Goal: Navigation & Orientation: Find specific page/section

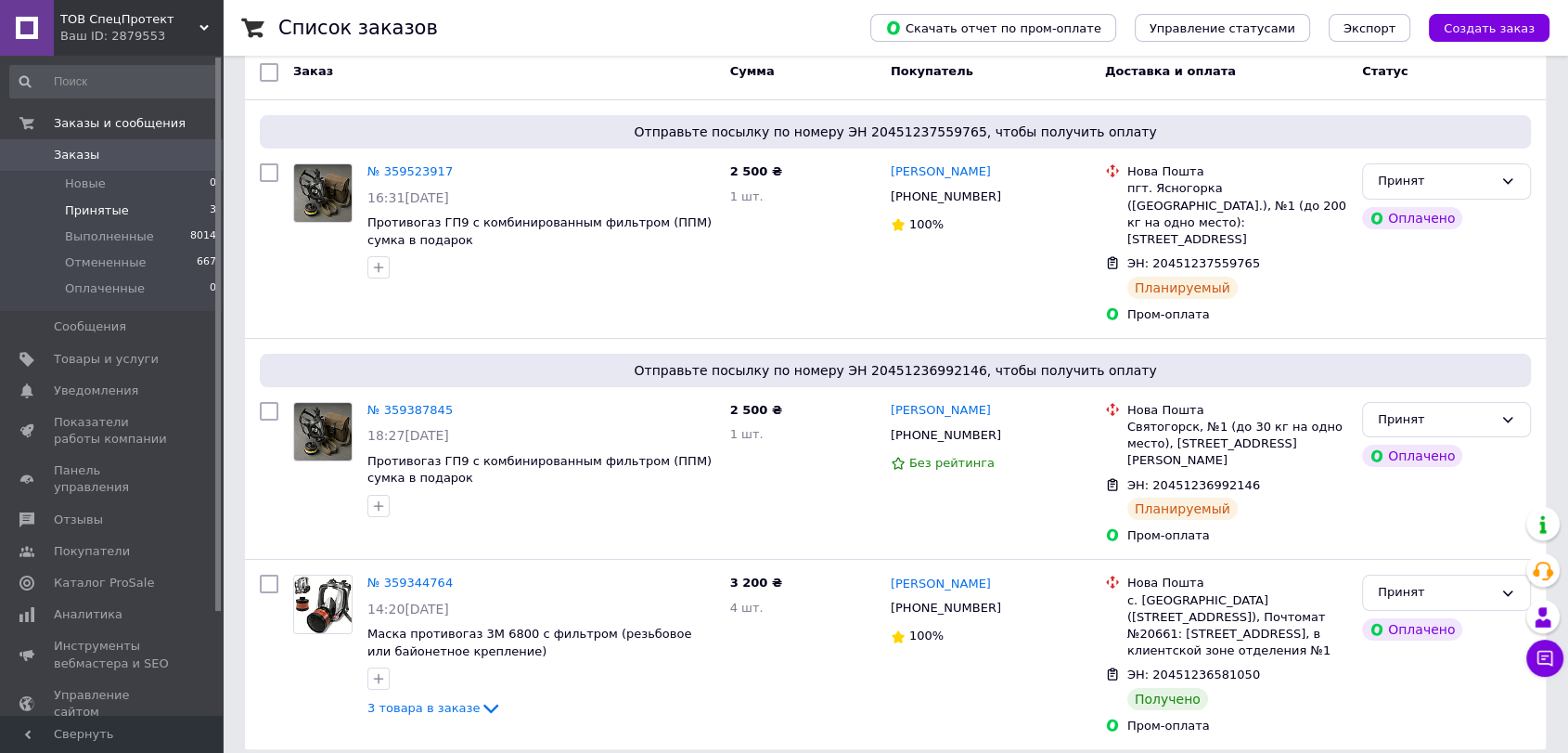
scroll to position [167, 0]
click at [169, 25] on span "ТОВ СпецПротект" at bounding box center [130, 20] width 139 height 17
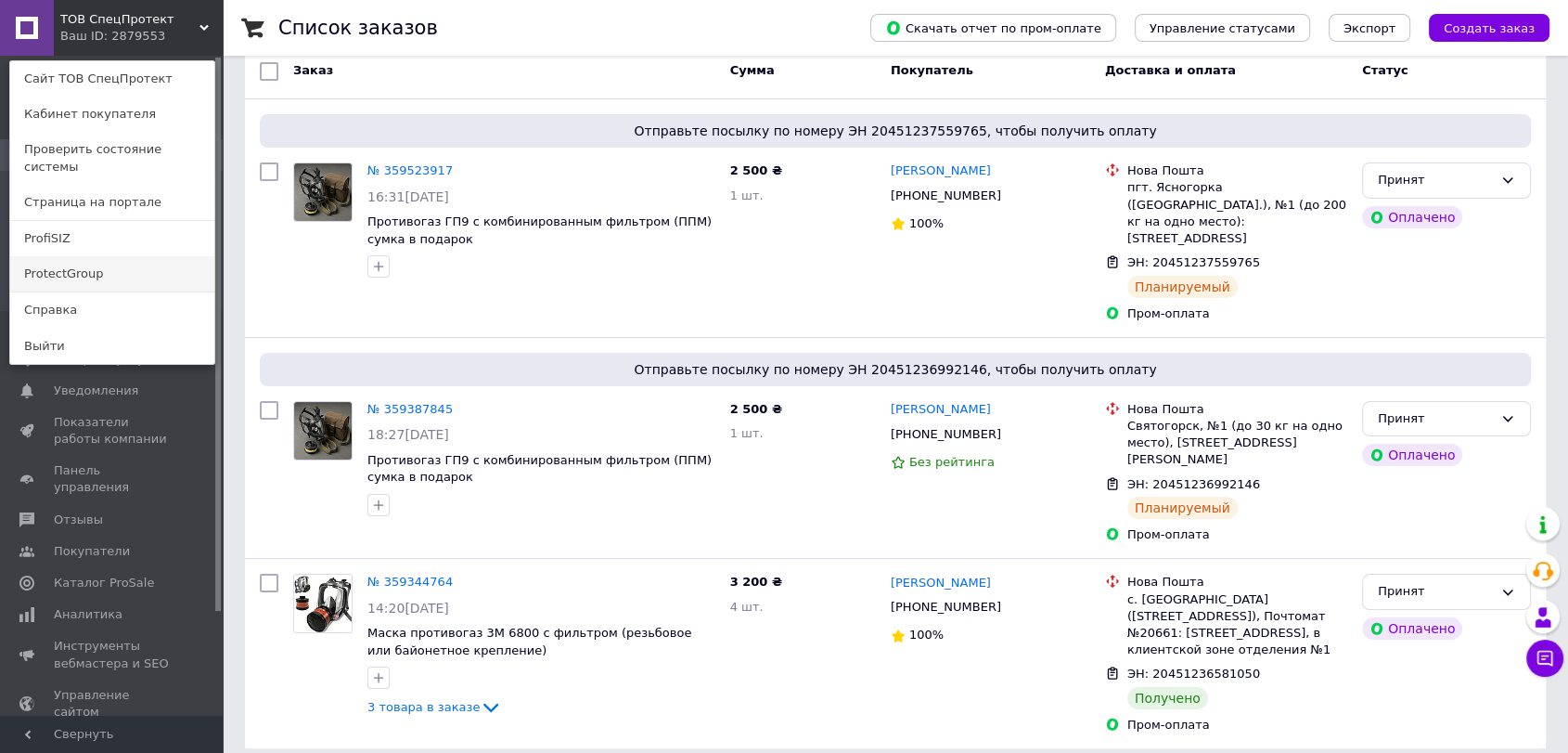
click at [89, 256] on link "ProtectGroup" at bounding box center [113, 273] width 204 height 35
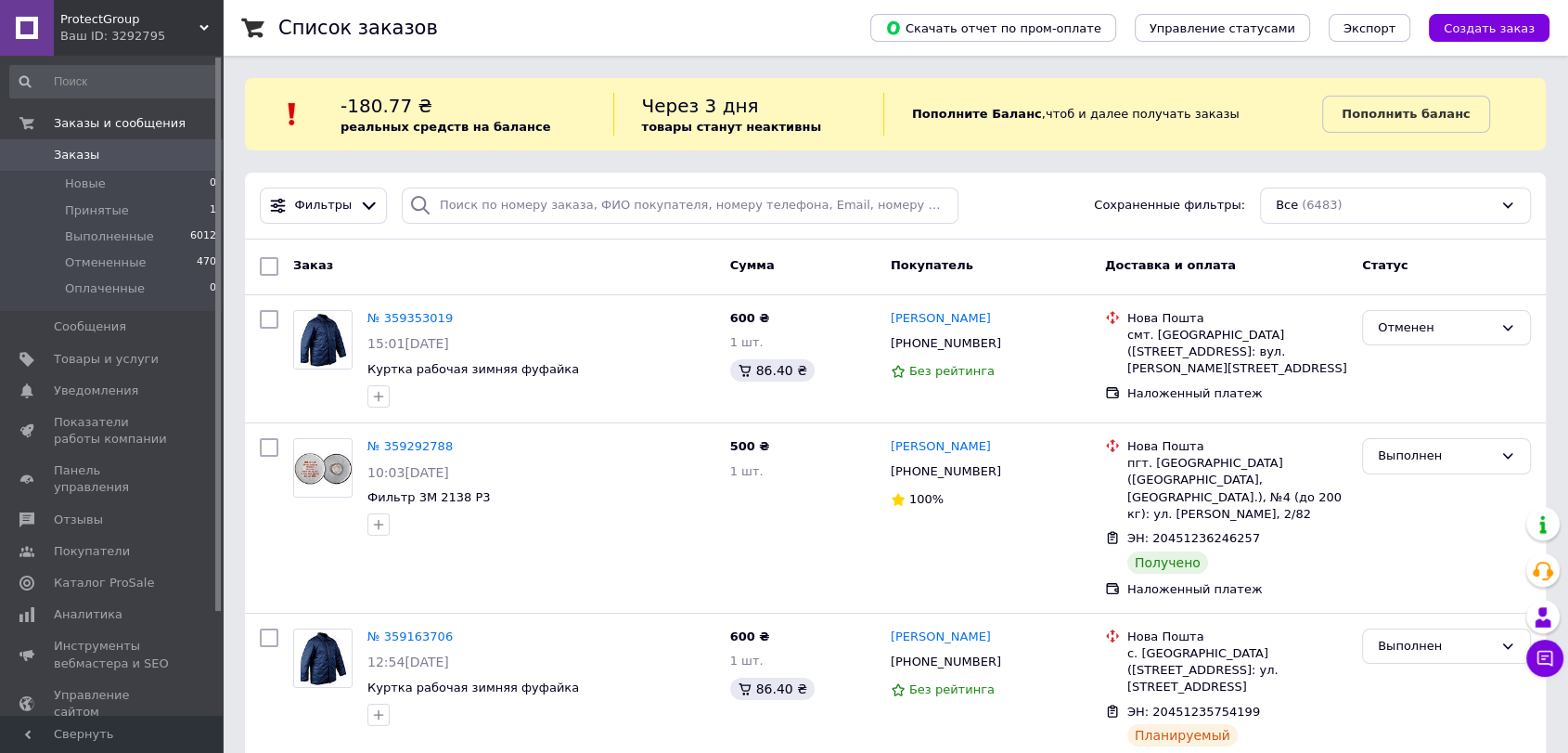
click at [97, 39] on div "Ваш ID: 3292795" at bounding box center [142, 36] width 163 height 17
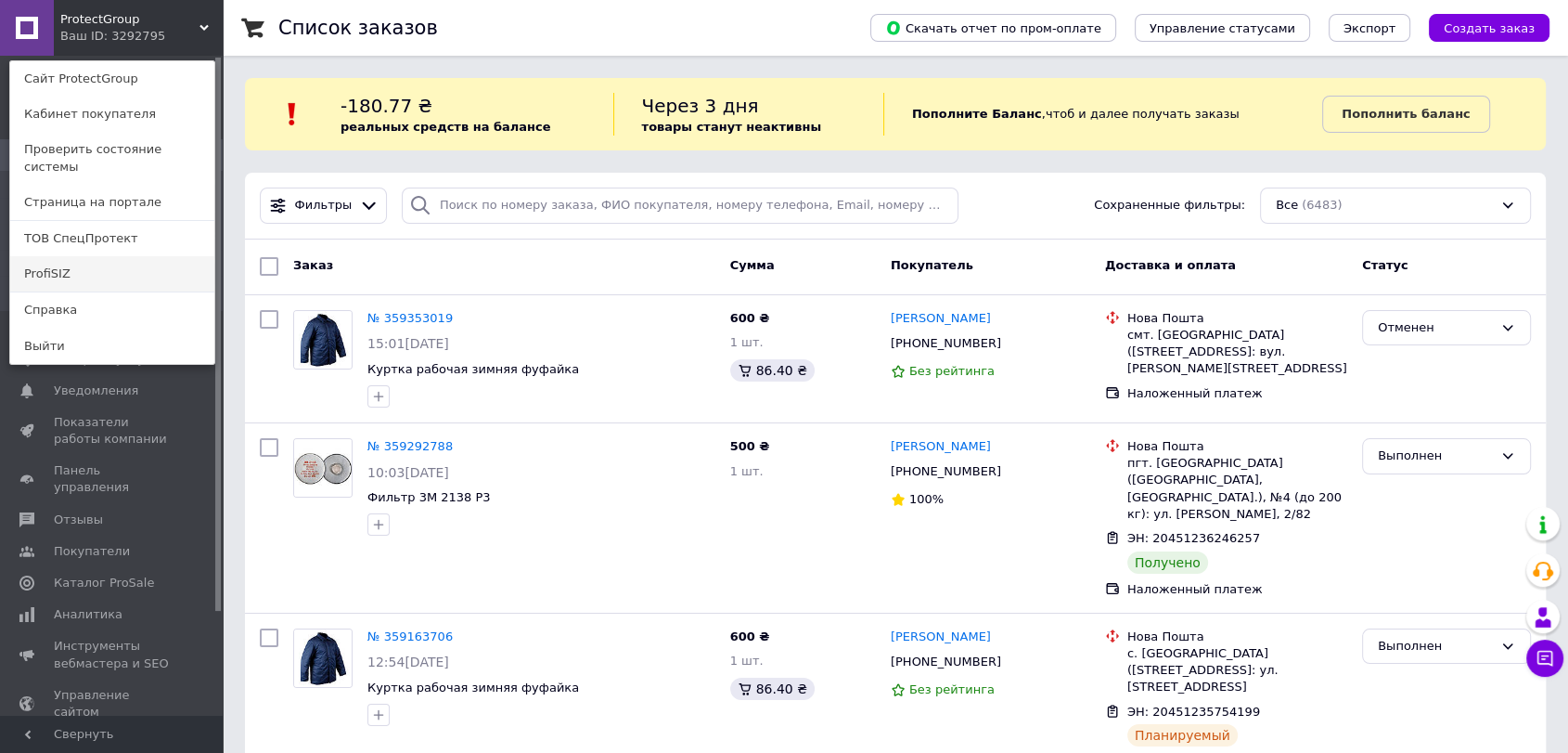
click at [78, 256] on link "ProfiSIZ" at bounding box center [113, 273] width 204 height 35
